Goal: Find specific page/section

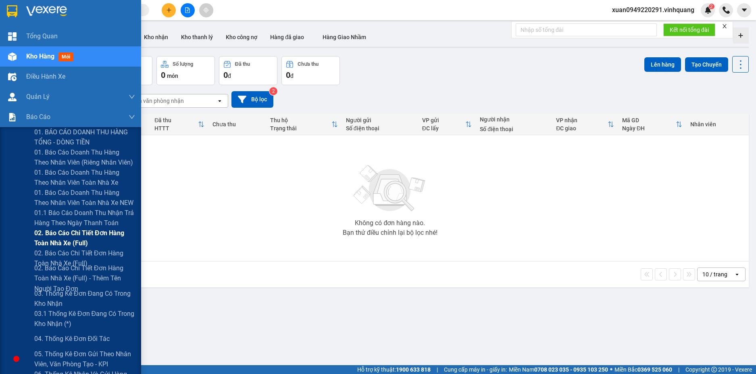
click at [83, 235] on span "02. Báo cáo chi tiết đơn hàng toàn nhà xe (Full)" at bounding box center [84, 238] width 101 height 20
